Goal: Information Seeking & Learning: Learn about a topic

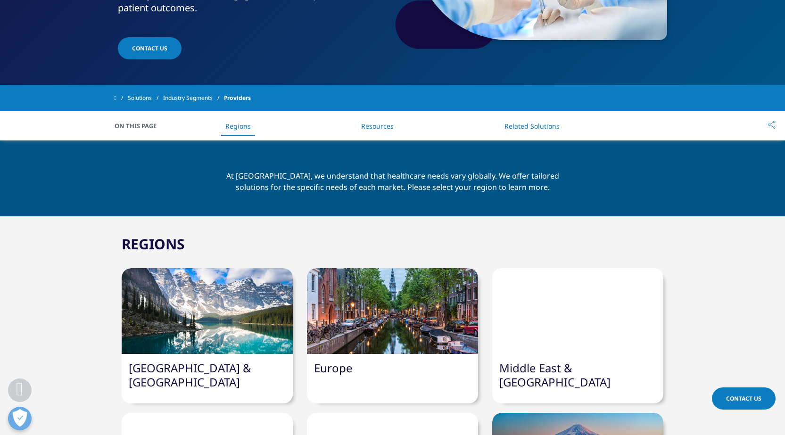
scroll to position [330, 0]
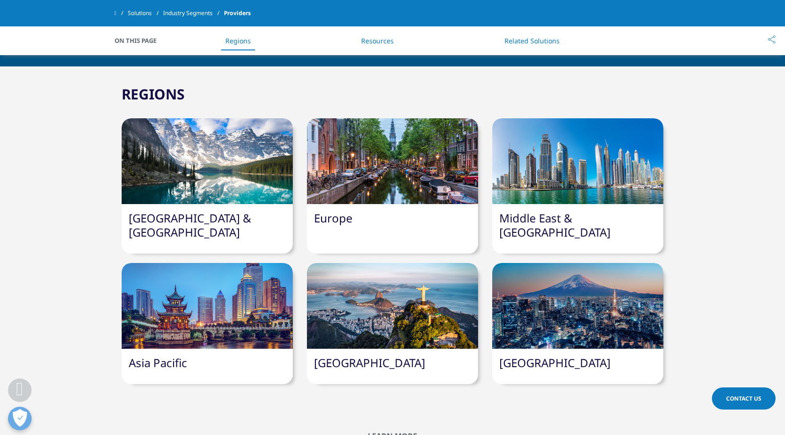
click at [193, 183] on div at bounding box center [207, 161] width 171 height 86
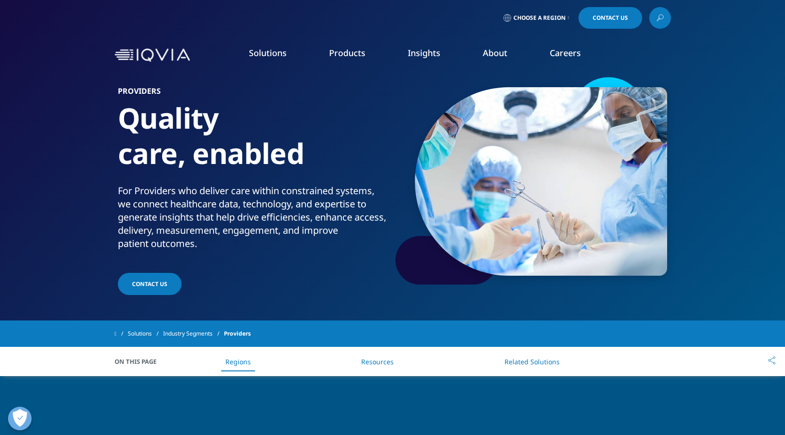
click at [124, 127] on link "IQVIA Connected Intelligence™" at bounding box center [104, 127] width 110 height 10
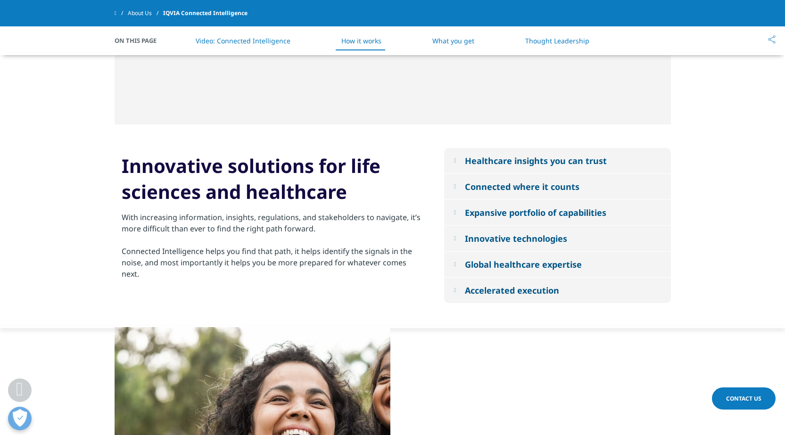
scroll to position [895, 0]
